Goal: Task Accomplishment & Management: Use online tool/utility

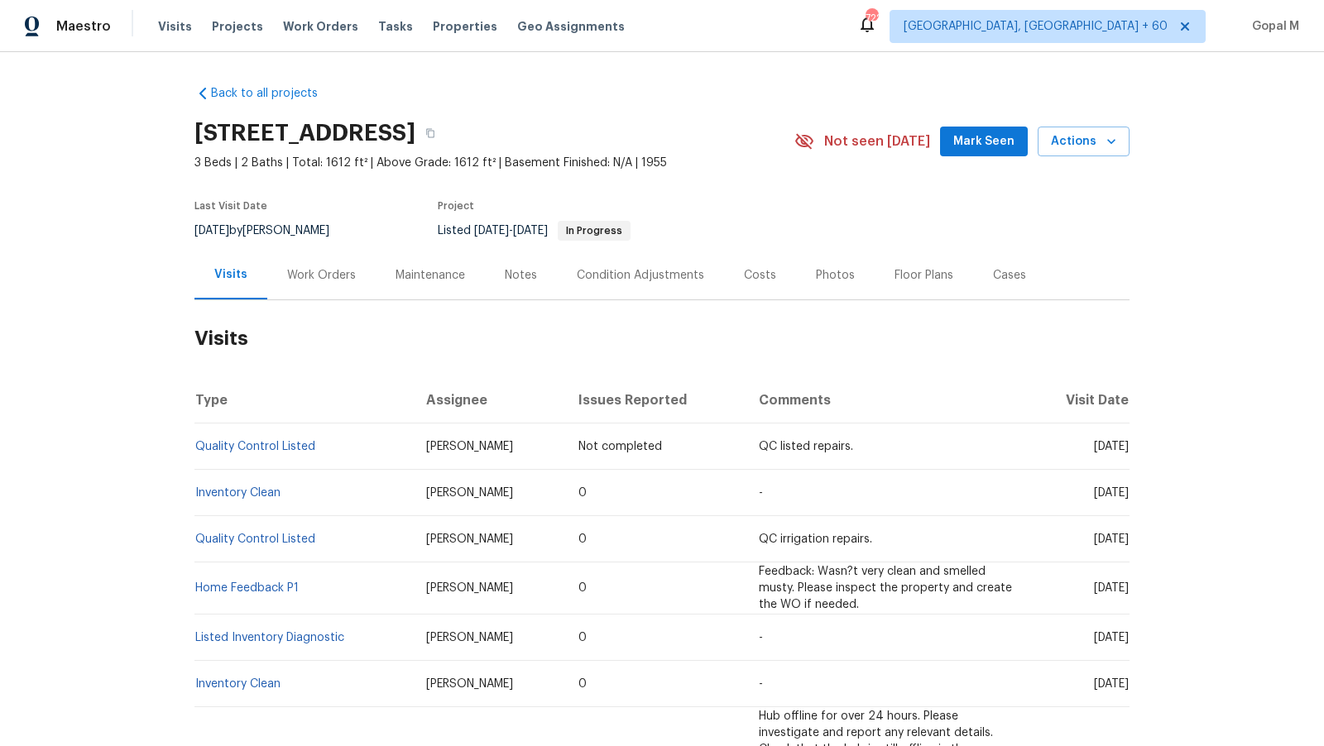
click at [315, 280] on div "Work Orders" at bounding box center [321, 275] width 69 height 17
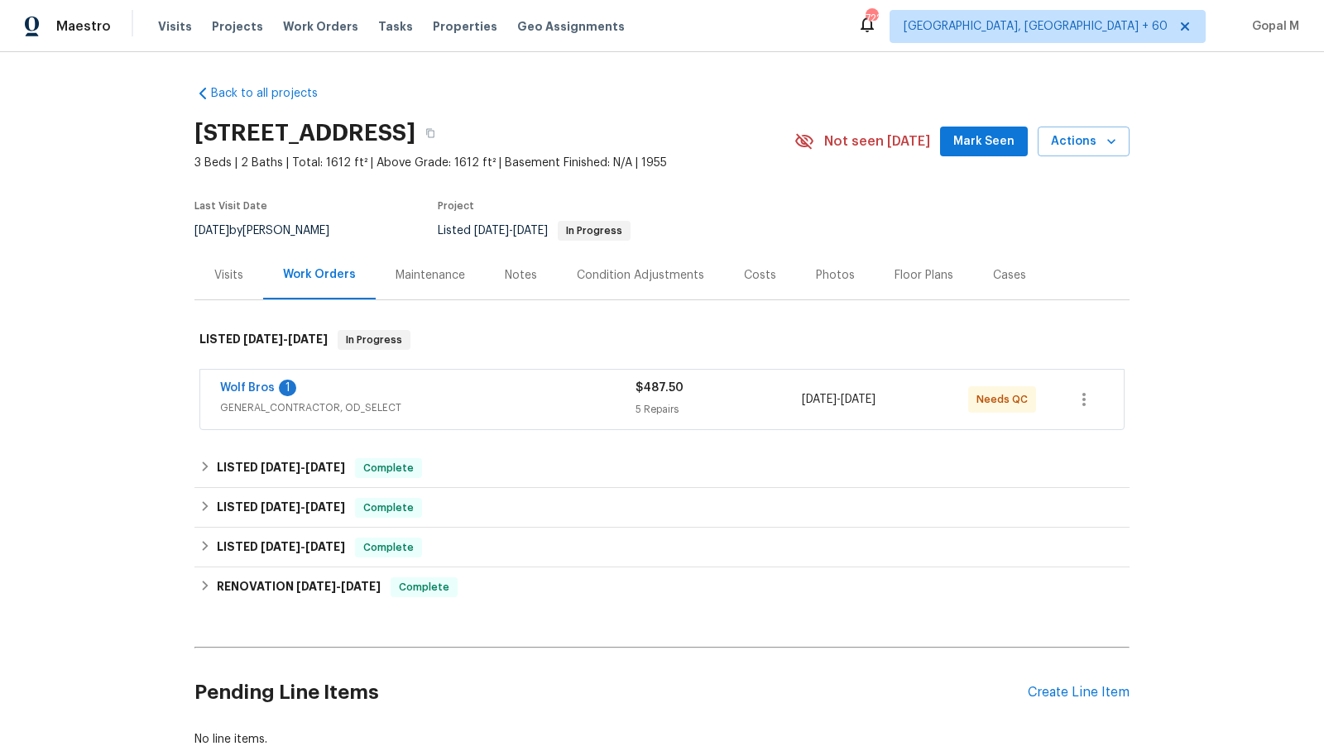
click at [447, 400] on span "GENERAL_CONTRACTOR, OD_SELECT" at bounding box center [427, 408] width 415 height 17
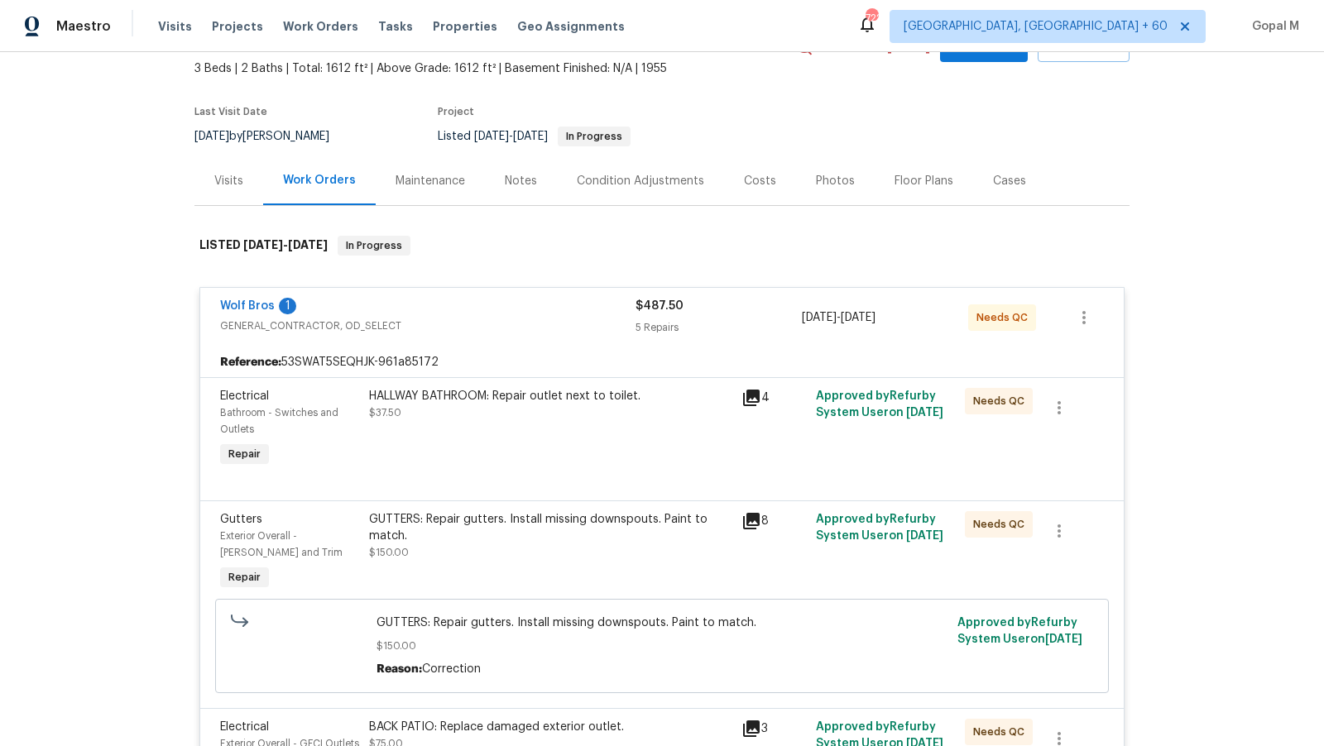
scroll to position [114, 0]
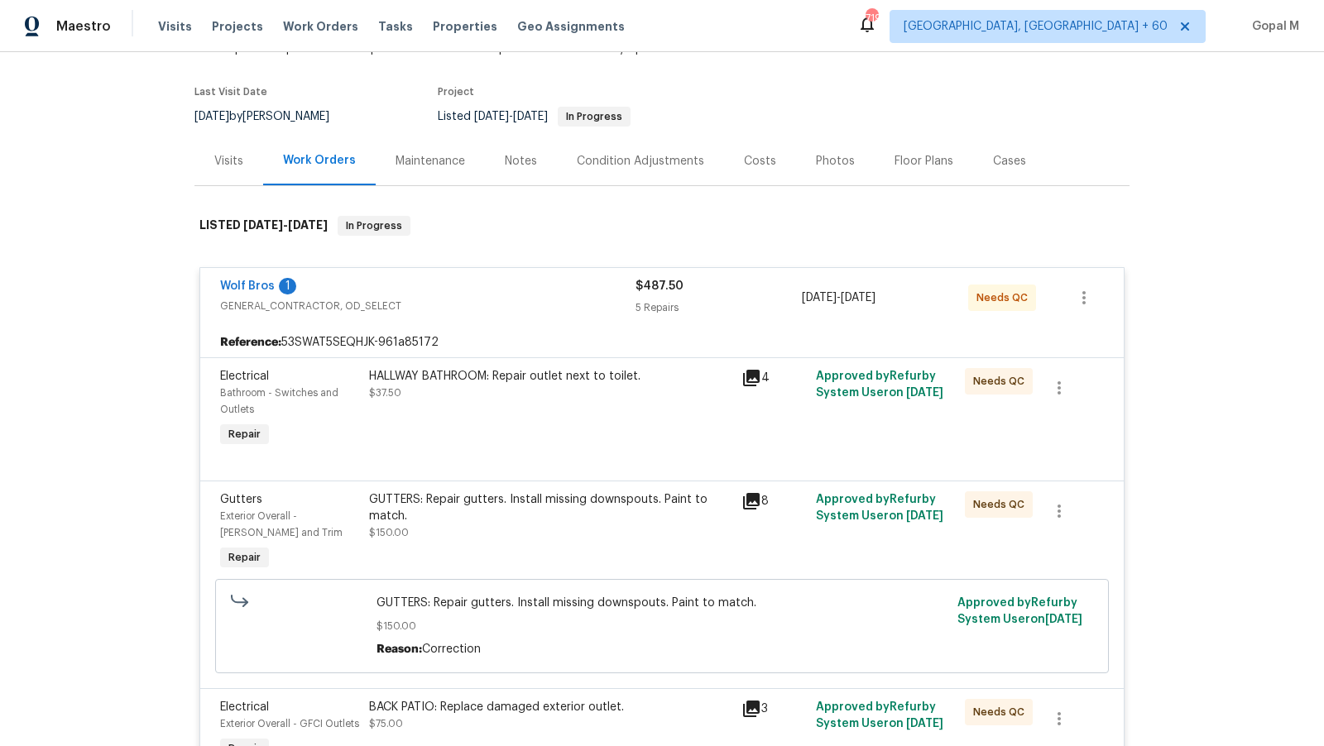
click at [213, 161] on div "Visits" at bounding box center [228, 161] width 69 height 49
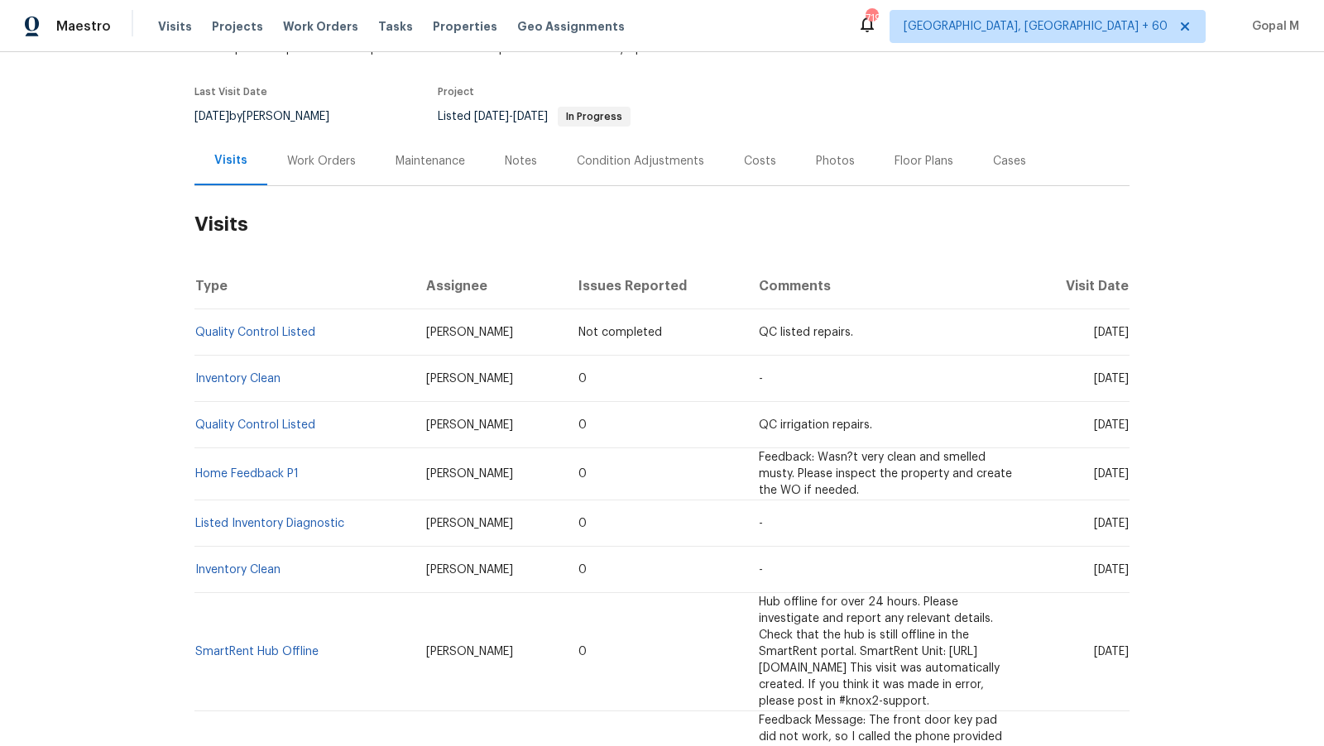
click at [1005, 163] on div "Cases" at bounding box center [1009, 161] width 33 height 17
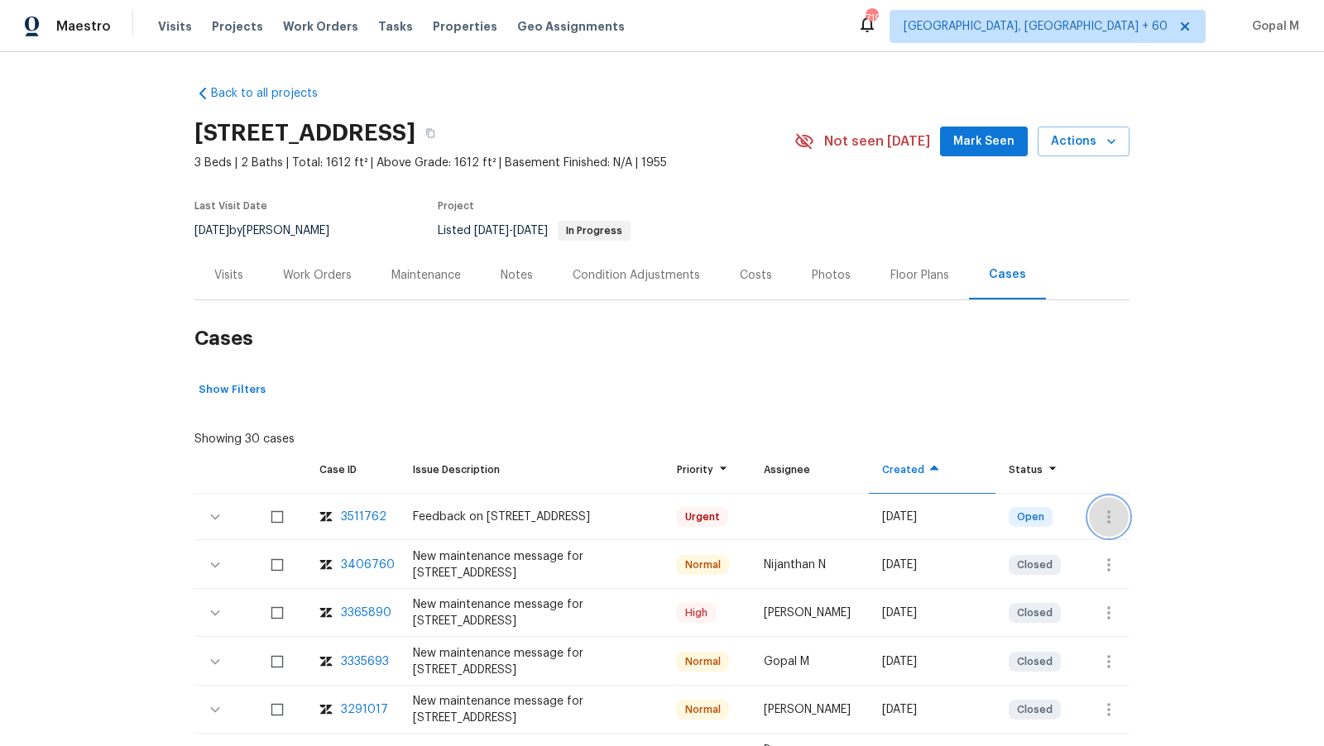
click at [1110, 511] on icon "button" at bounding box center [1109, 517] width 20 height 20
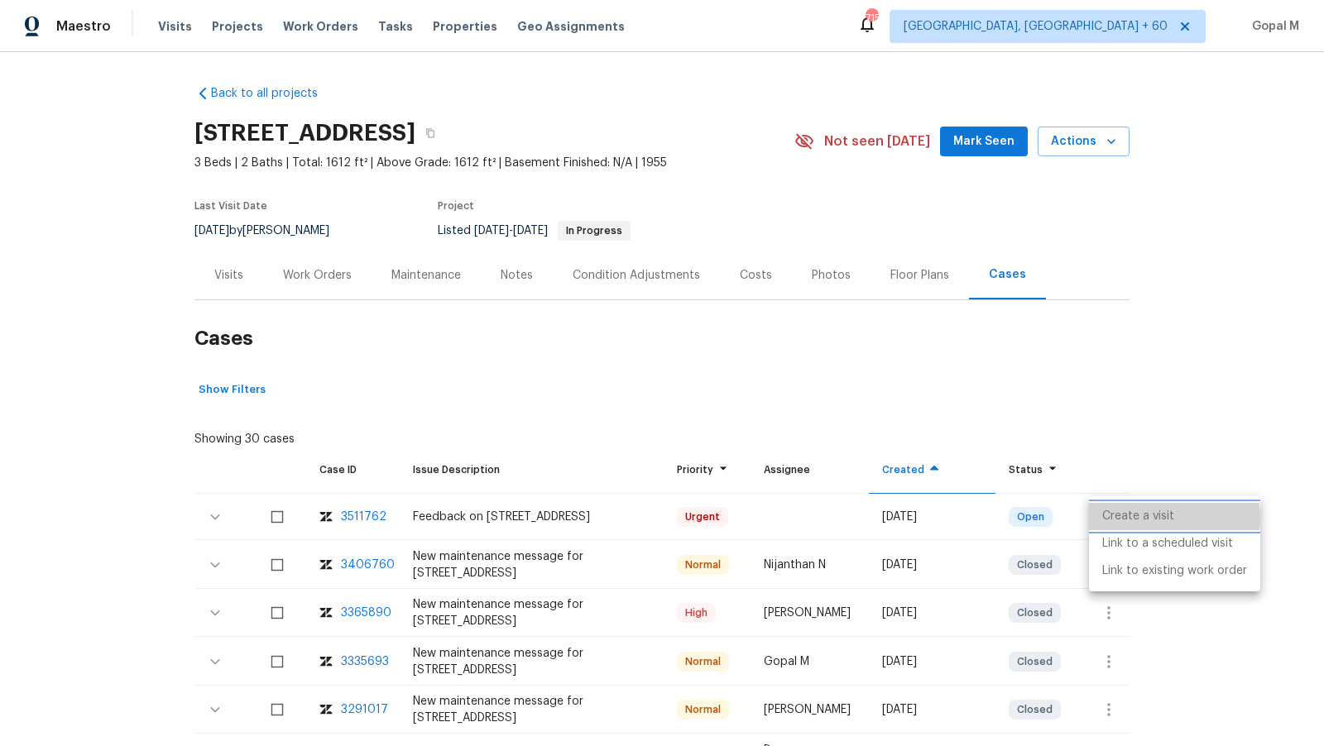
click at [1144, 519] on li "Create a visit" at bounding box center [1174, 516] width 171 height 27
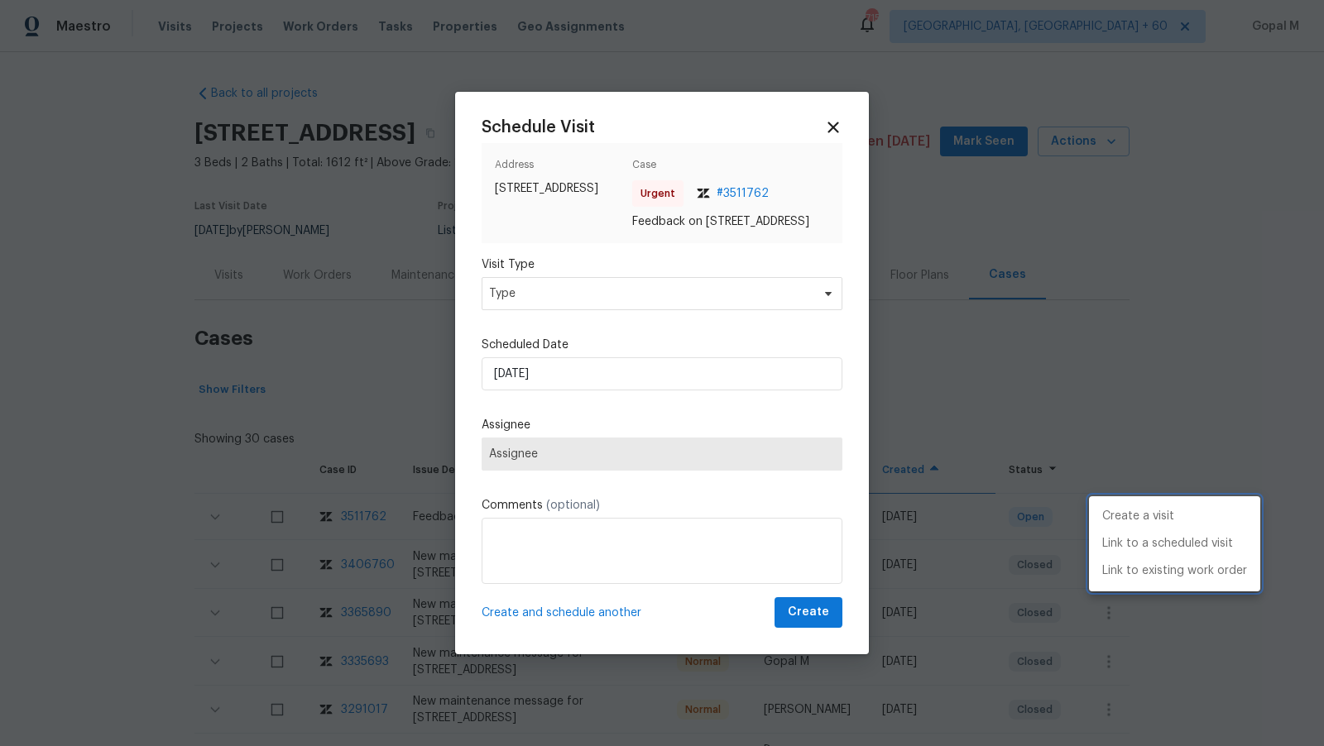
click at [283, 377] on div at bounding box center [662, 373] width 1324 height 746
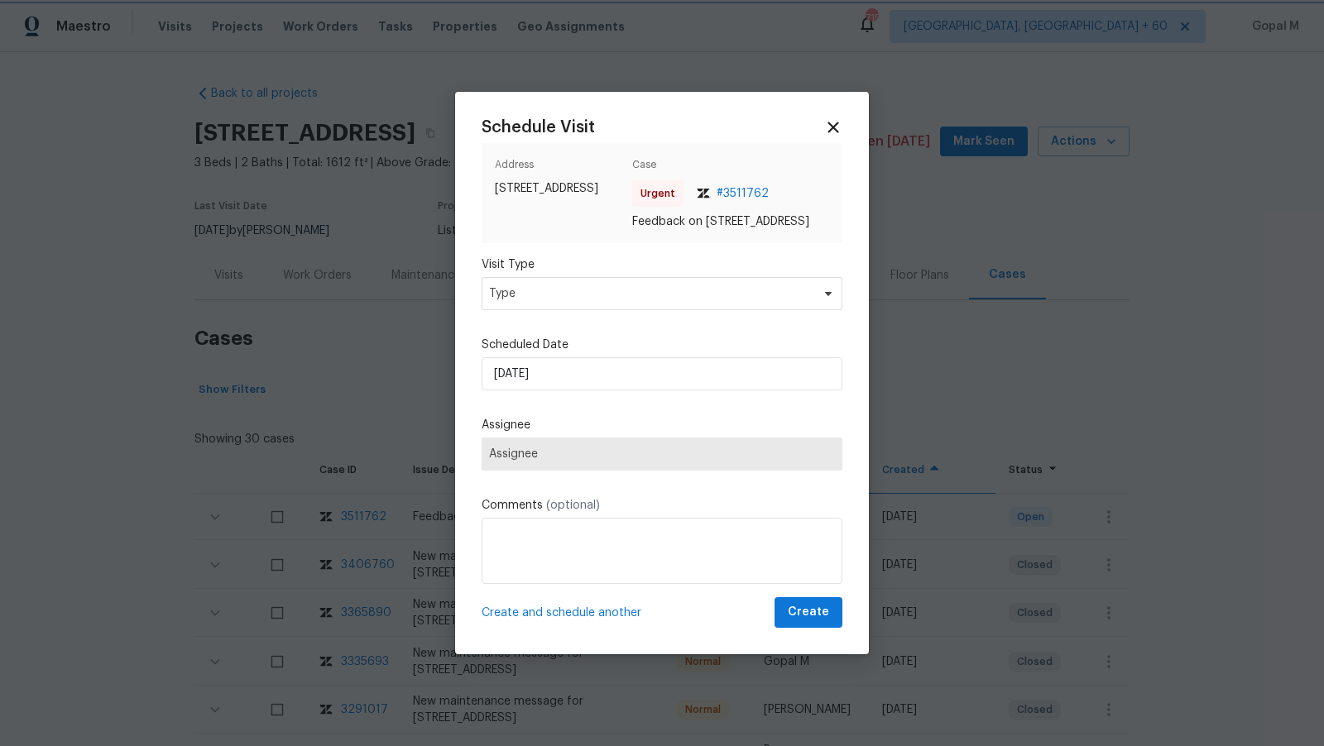
click at [314, 278] on div at bounding box center [662, 373] width 1324 height 746
click at [841, 118] on icon at bounding box center [832, 127] width 19 height 19
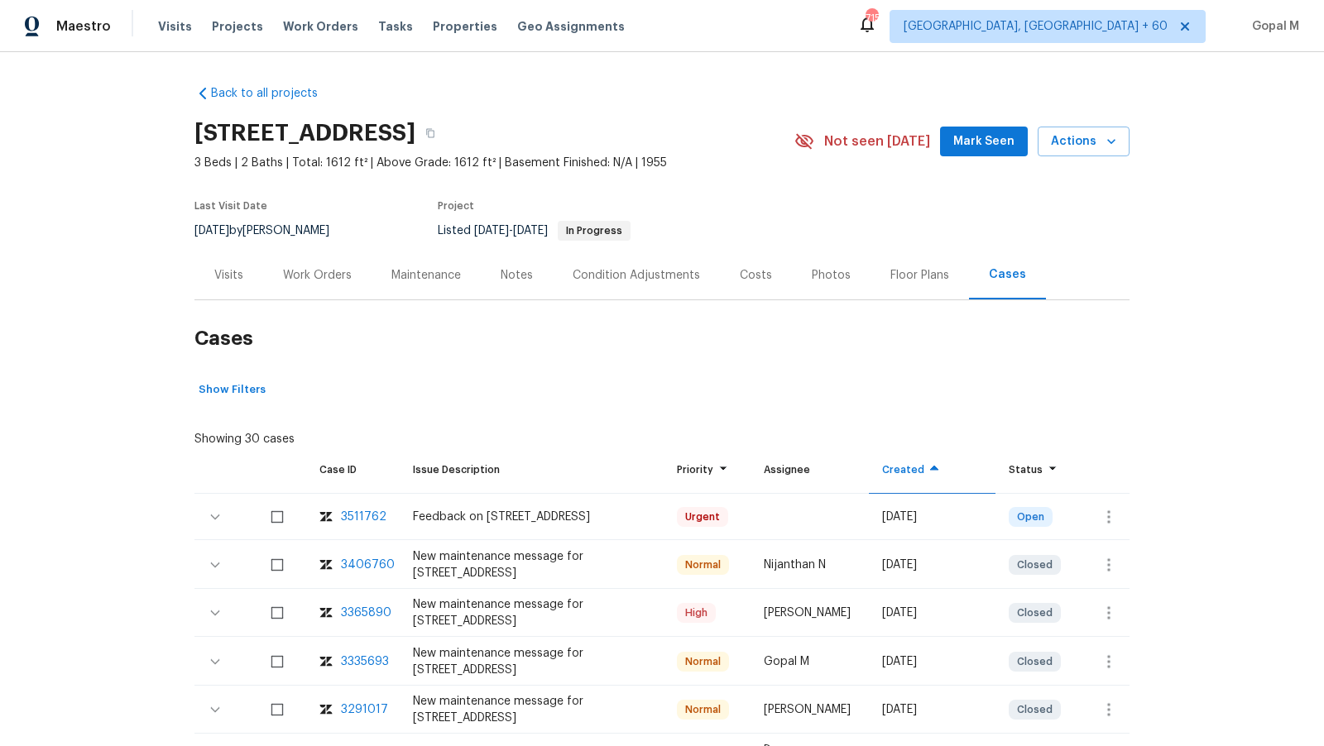
click at [340, 274] on div "Work Orders" at bounding box center [317, 275] width 69 height 17
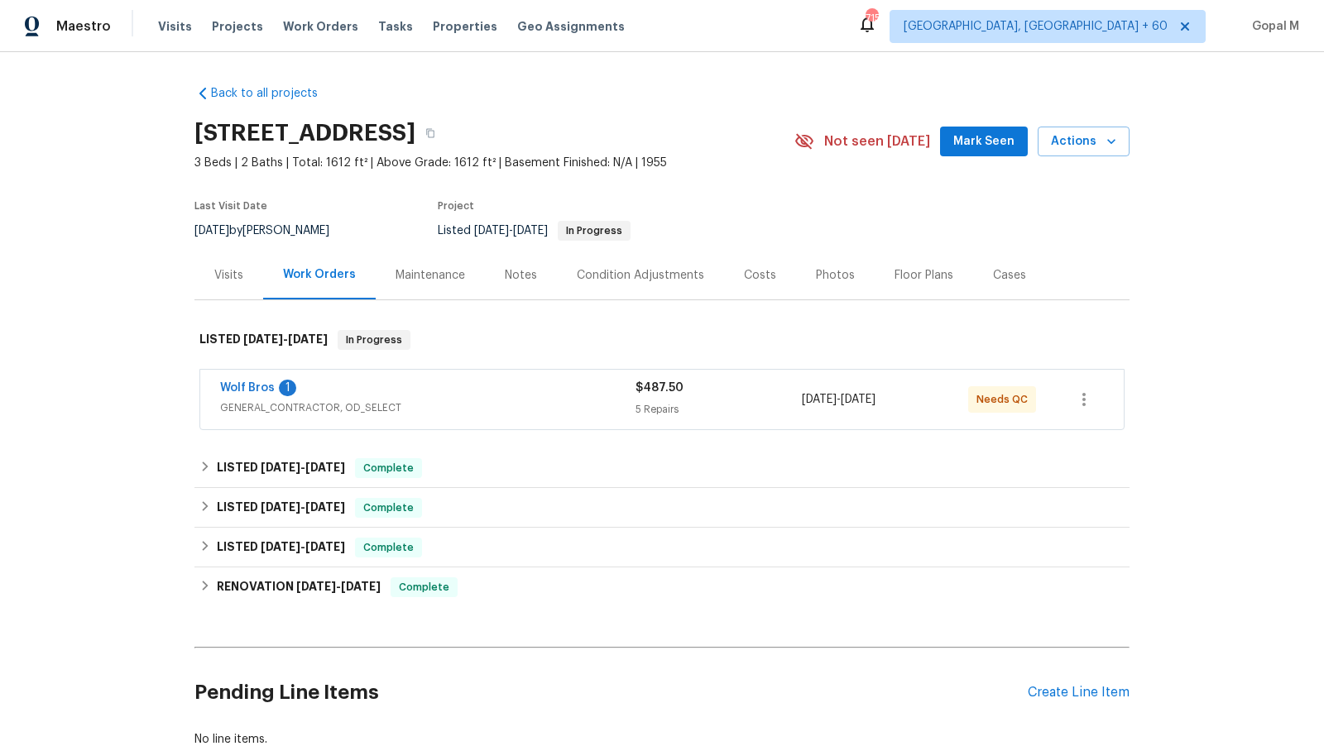
click at [501, 392] on div "Wolf Bros 1" at bounding box center [427, 390] width 415 height 20
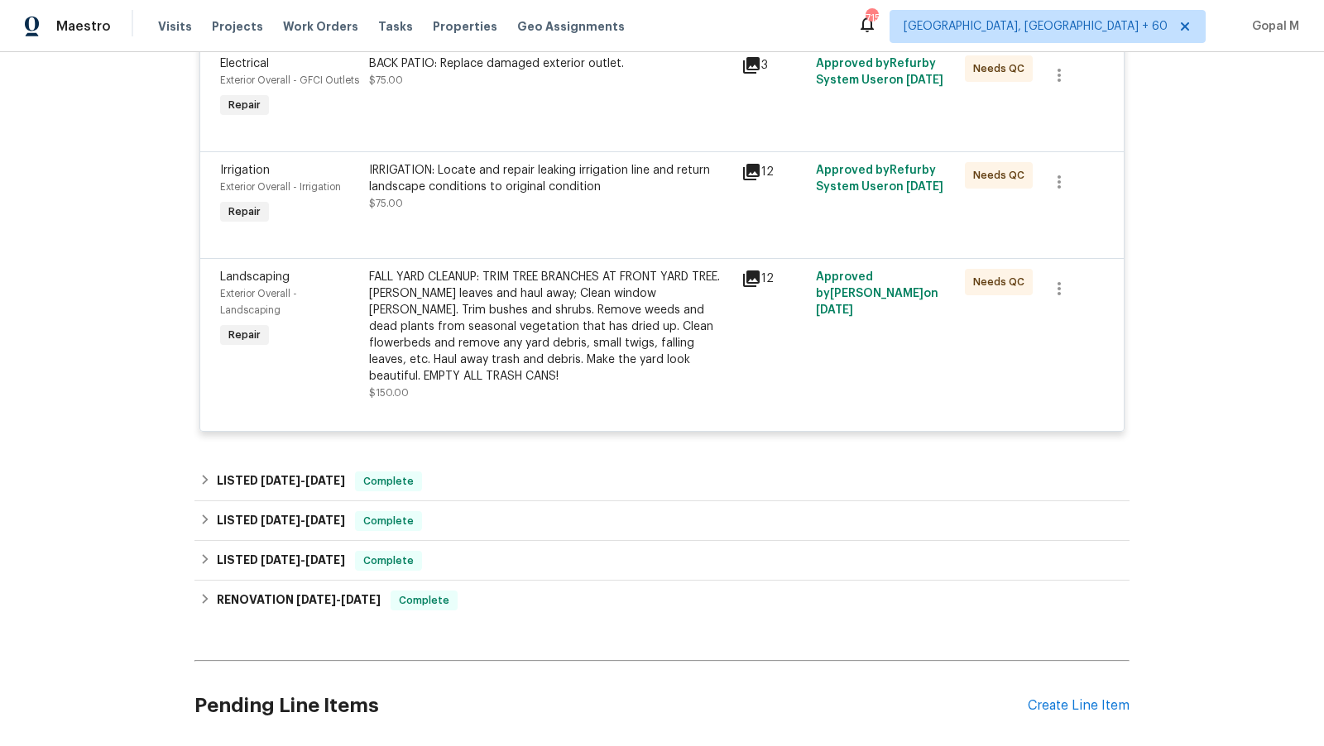
scroll to position [817, 0]
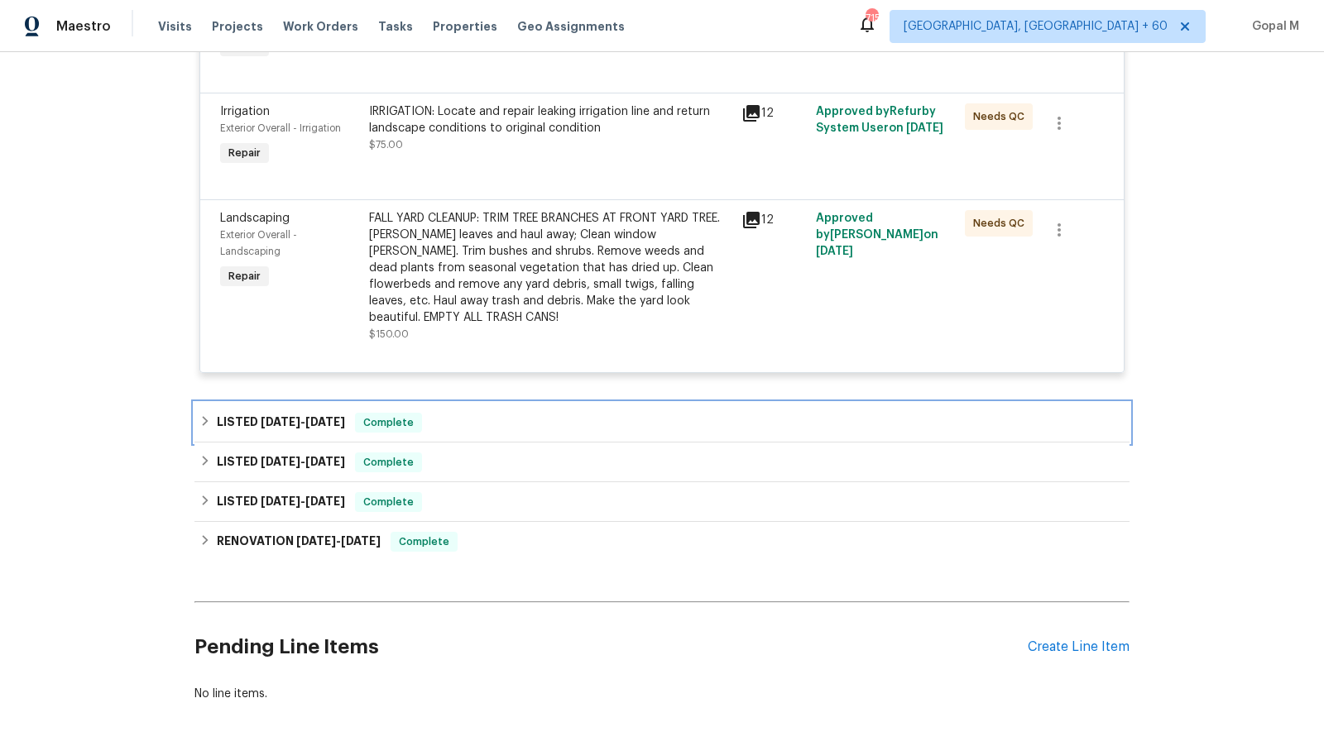
click at [500, 417] on div "LISTED [DATE] - [DATE] Complete" at bounding box center [661, 423] width 925 height 20
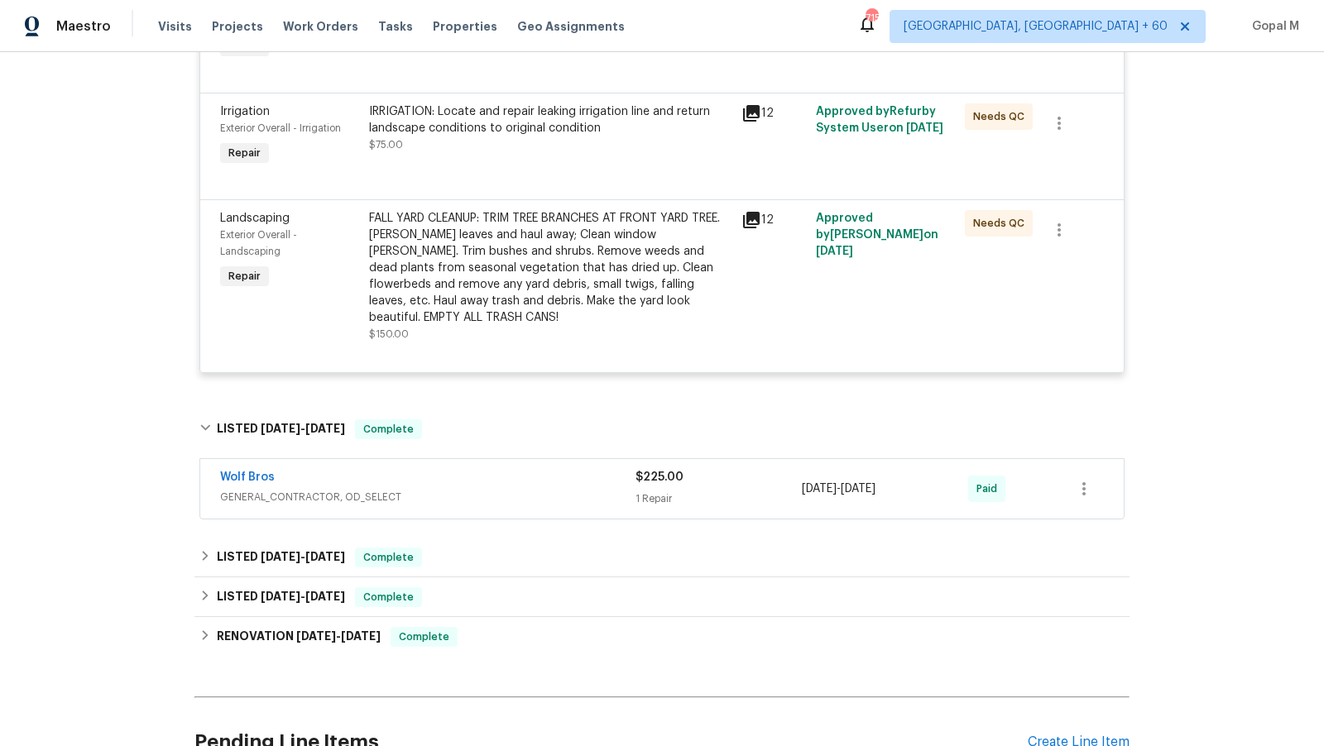
click at [520, 490] on span "GENERAL_CONTRACTOR, OD_SELECT" at bounding box center [427, 497] width 415 height 17
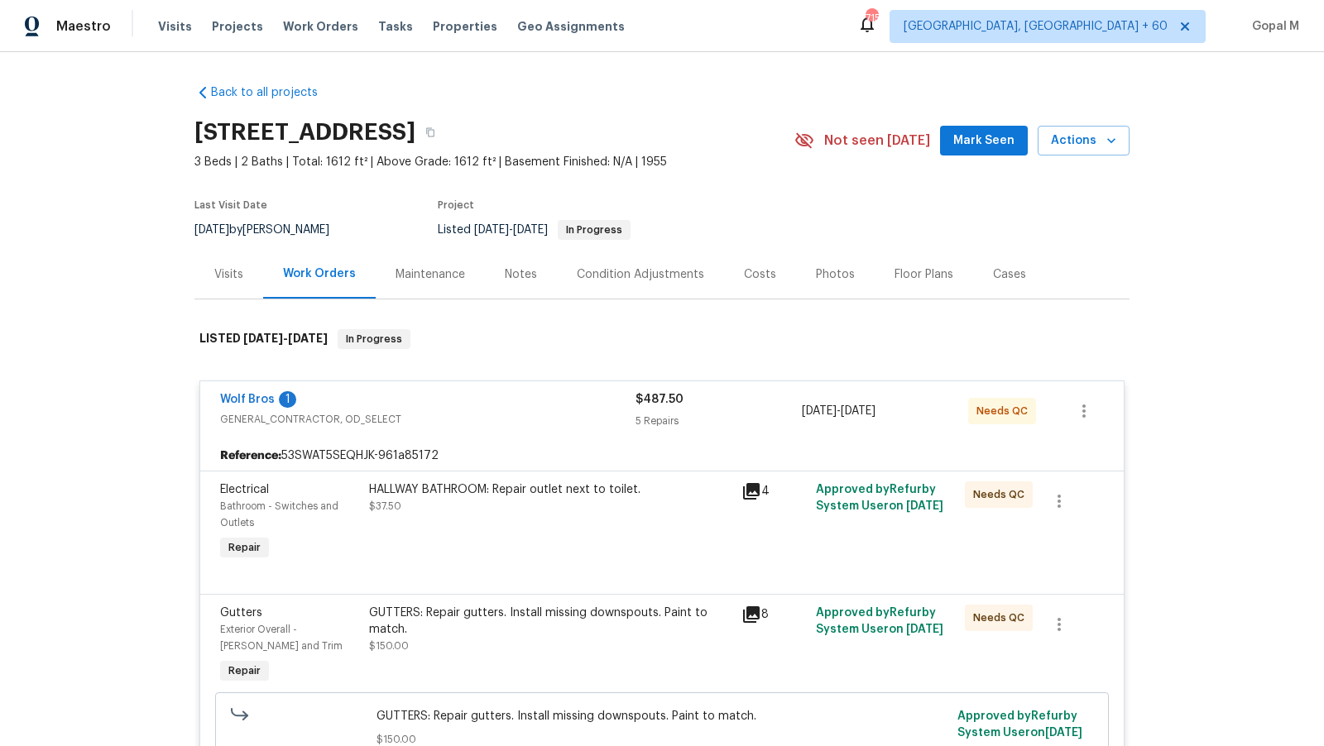
scroll to position [0, 0]
click at [234, 274] on div "Visits" at bounding box center [228, 275] width 29 height 17
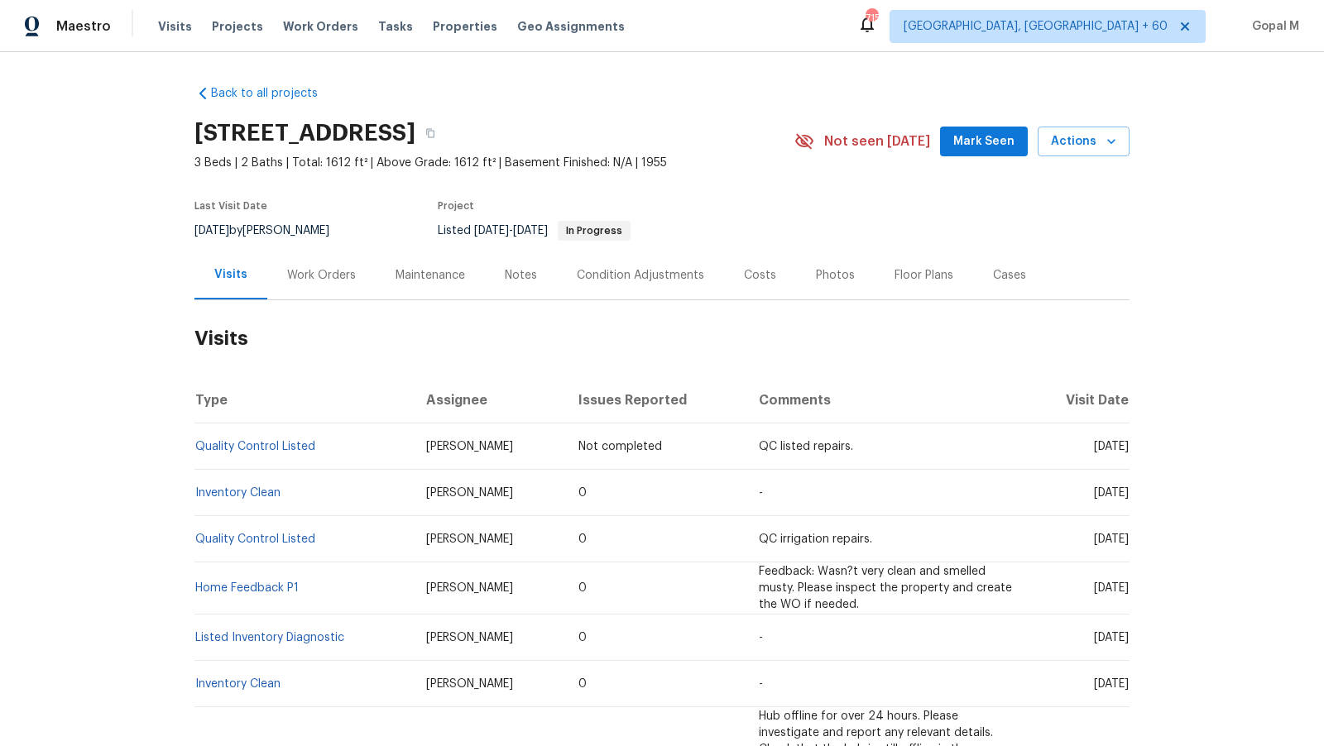
click at [328, 281] on div "Work Orders" at bounding box center [321, 275] width 69 height 17
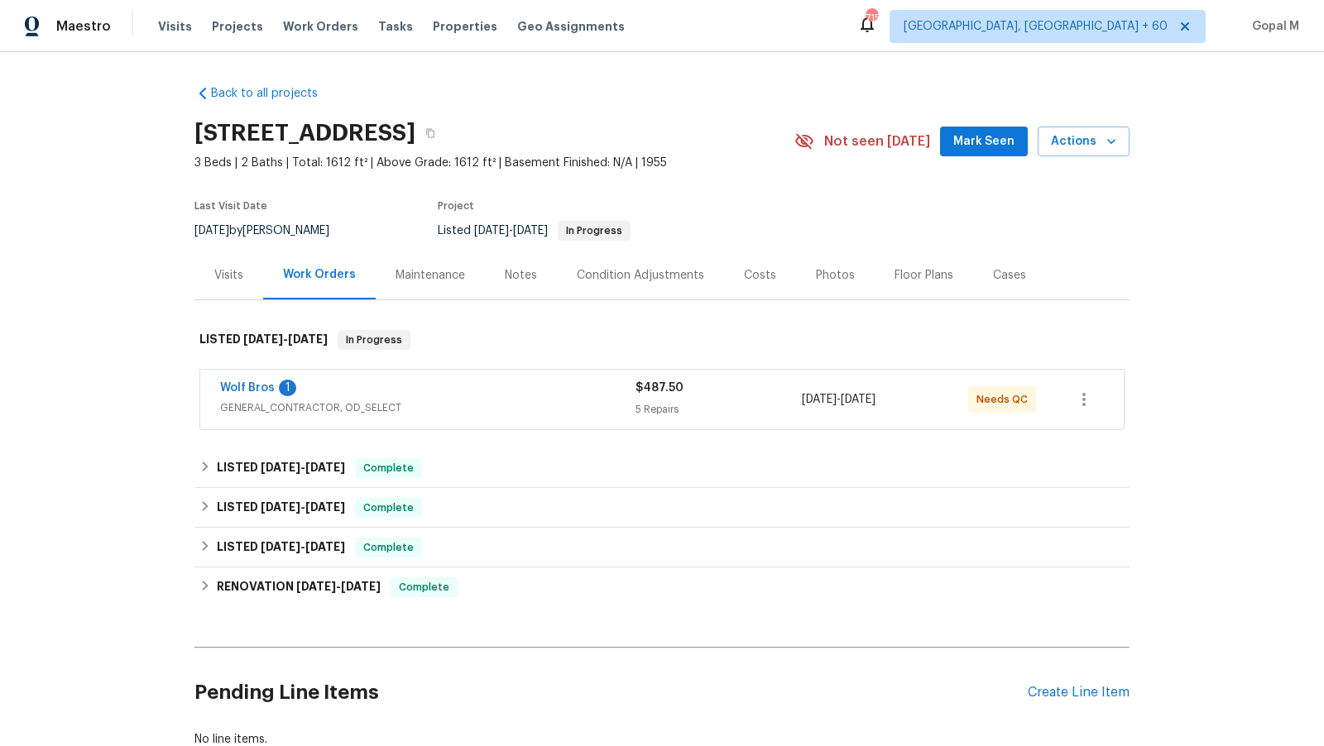
click at [598, 395] on div "Wolf Bros 1" at bounding box center [427, 390] width 415 height 20
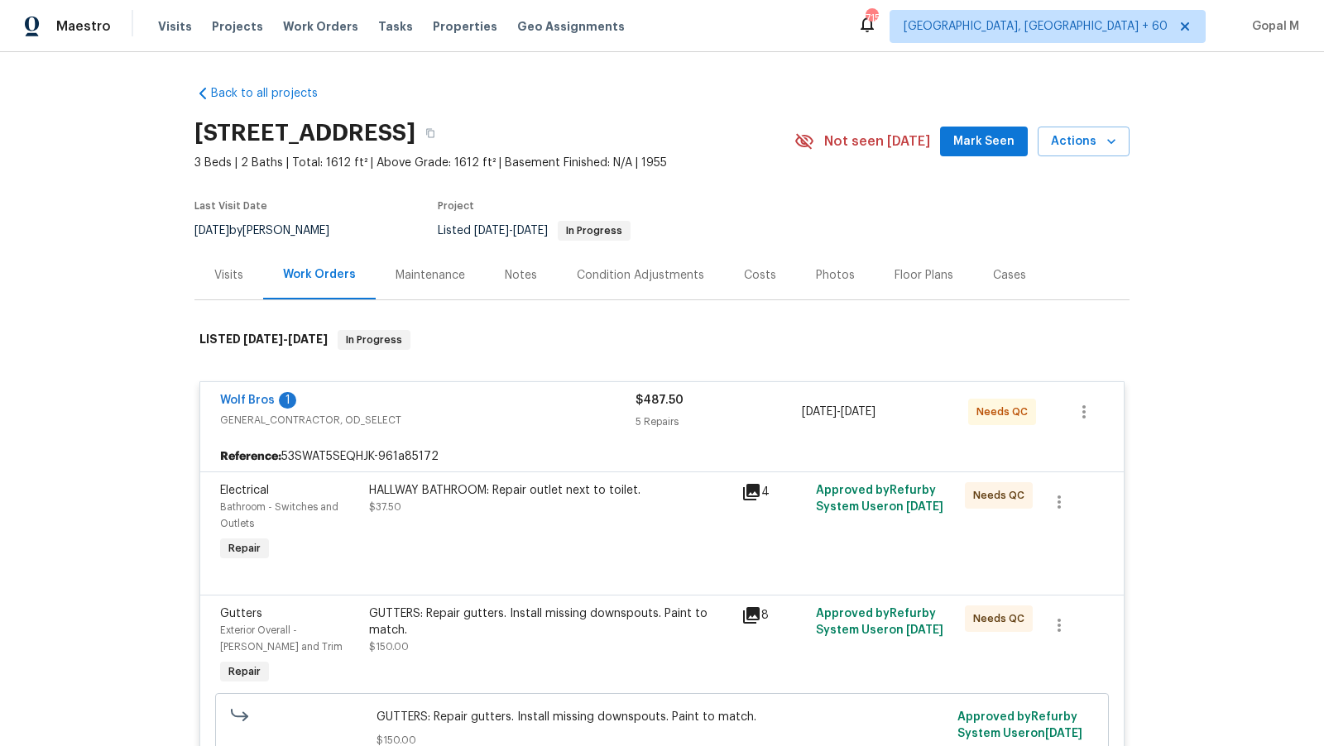
click at [787, 420] on div "5 Repairs" at bounding box center [718, 422] width 166 height 17
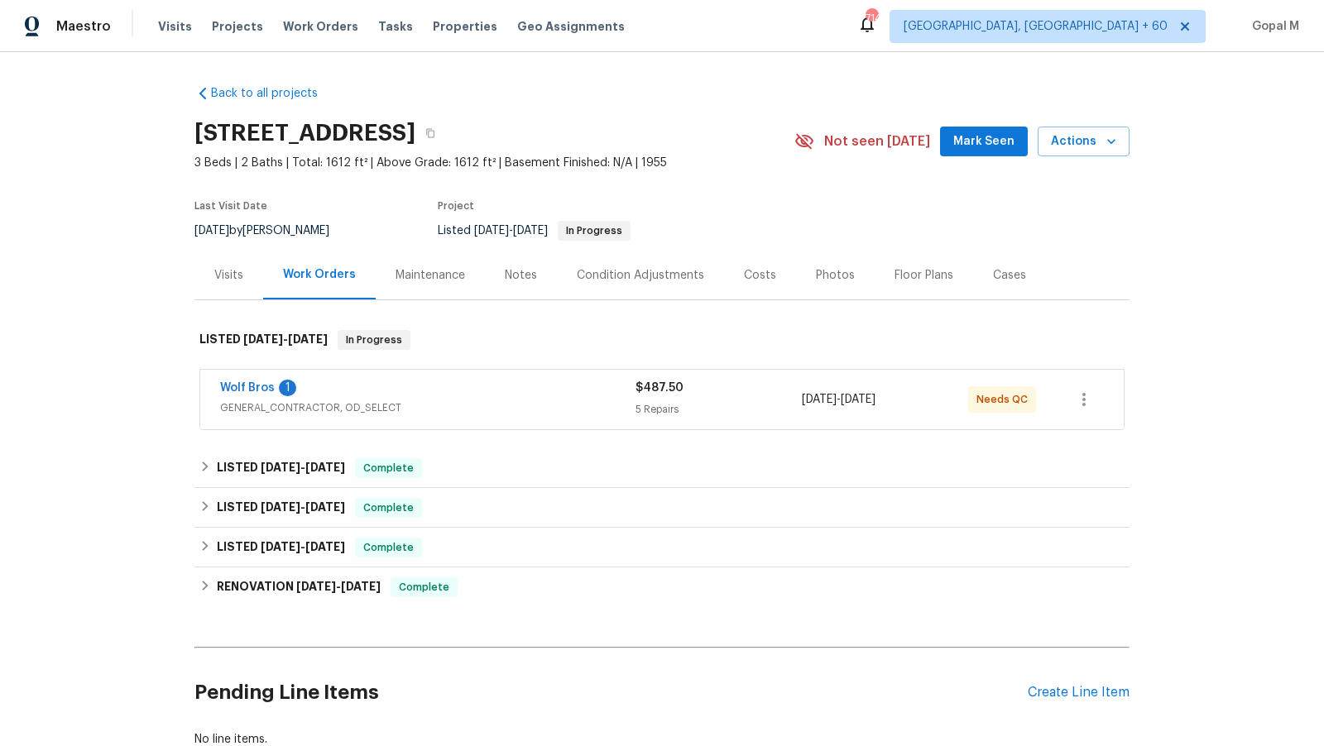
click at [762, 394] on div "$487.50" at bounding box center [718, 388] width 166 height 17
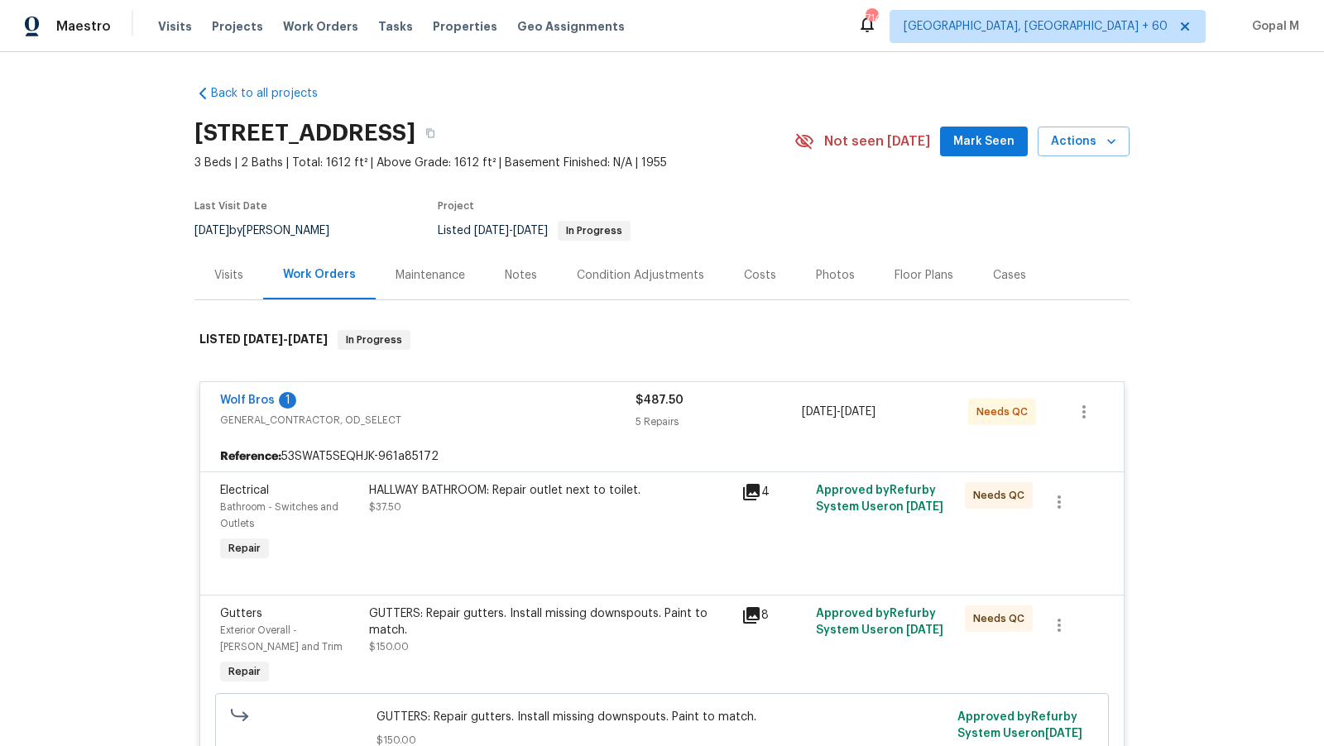
click at [257, 295] on div "Visits" at bounding box center [228, 275] width 69 height 49
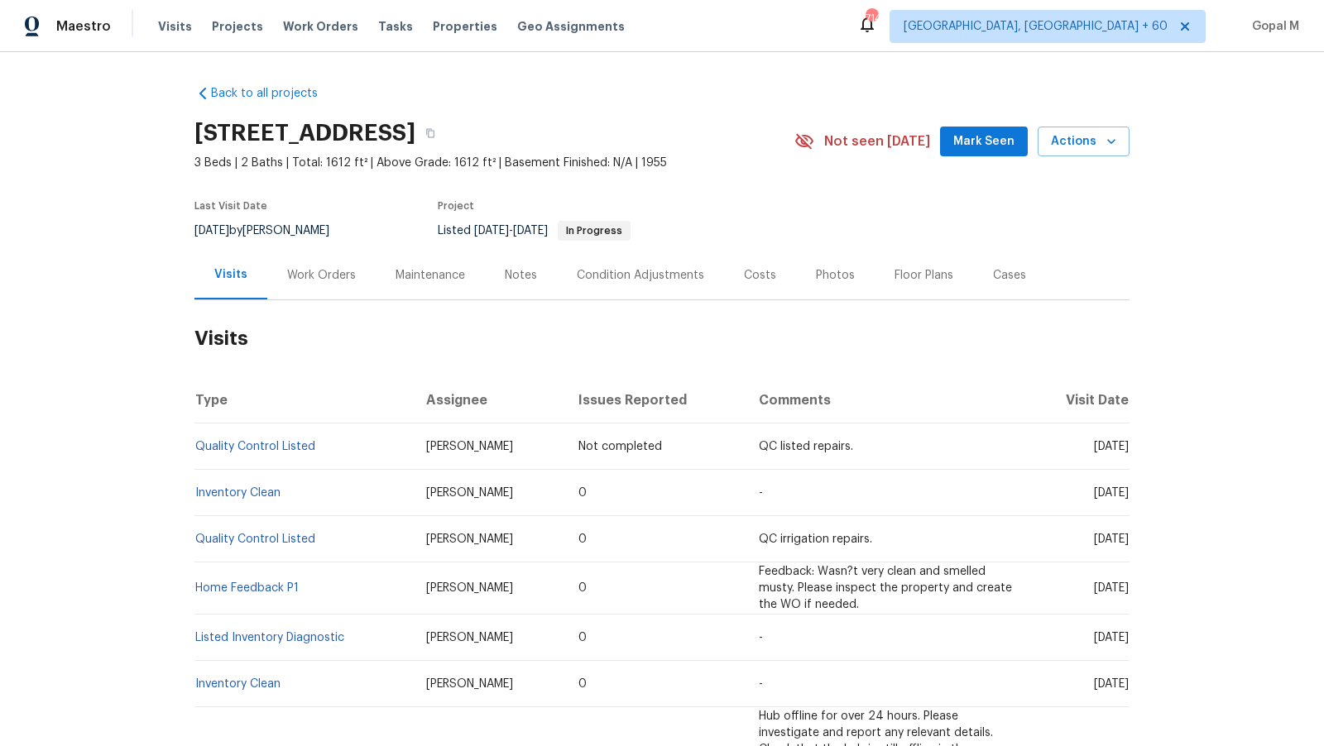
click at [1005, 281] on div "Cases" at bounding box center [1009, 275] width 33 height 17
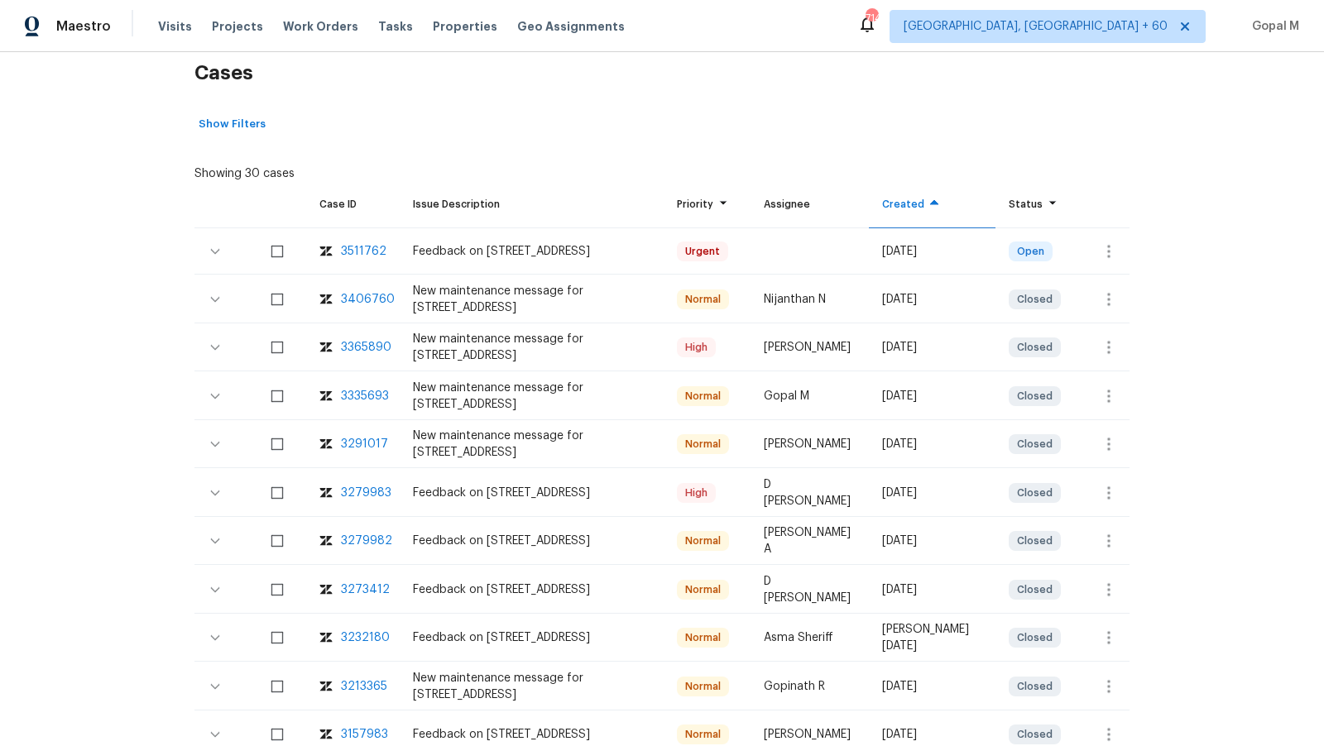
scroll to position [266, 0]
